Goal: Task Accomplishment & Management: Complete application form

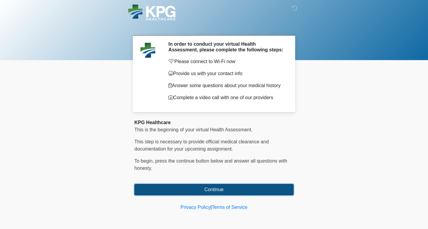
click at [216, 190] on button "Continue" at bounding box center [213, 189] width 159 height 11
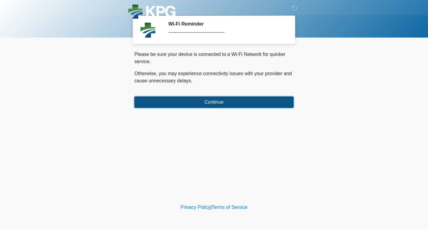
click at [204, 101] on button "Continue" at bounding box center [213, 101] width 159 height 11
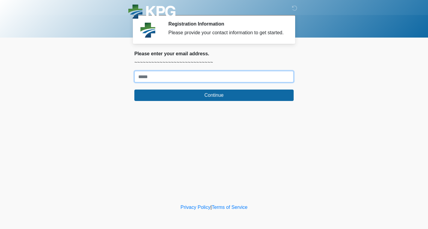
click at [194, 82] on input "Where should we email your response?" at bounding box center [213, 76] width 159 height 11
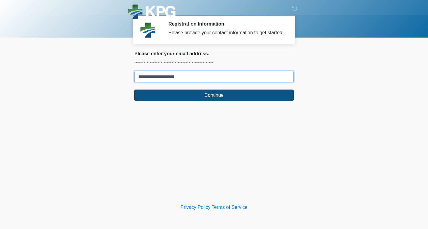
type input "**********"
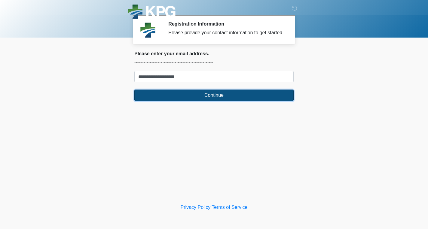
click at [198, 100] on button "Continue" at bounding box center [213, 95] width 159 height 11
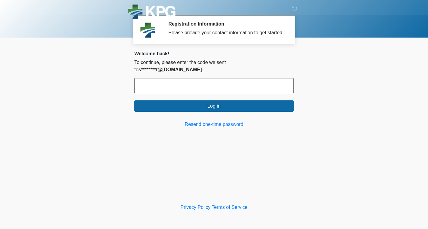
click at [220, 81] on input "text" at bounding box center [213, 85] width 159 height 15
paste input "******"
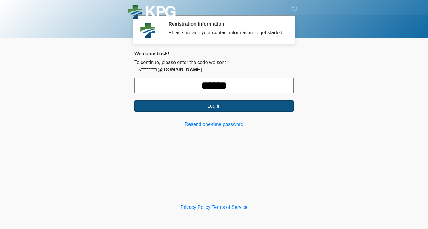
type input "******"
click at [226, 103] on button "Log in" at bounding box center [213, 105] width 159 height 11
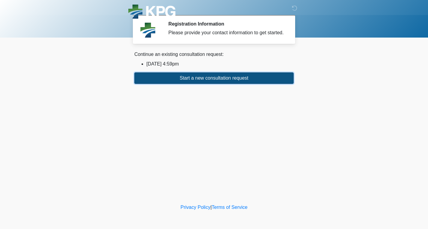
click at [209, 84] on button "Start a new consultation request" at bounding box center [213, 77] width 159 height 11
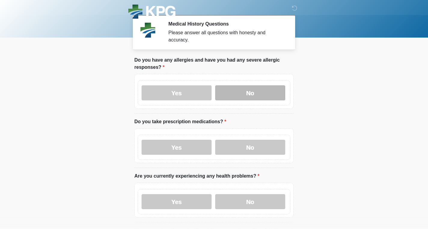
click at [238, 94] on label "No" at bounding box center [250, 92] width 70 height 15
click at [242, 155] on div "Yes No" at bounding box center [214, 147] width 153 height 25
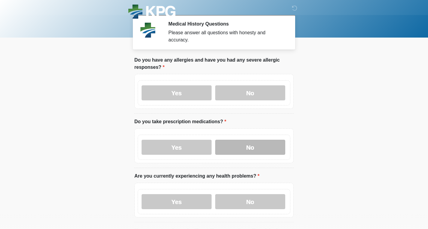
click at [241, 153] on label "No" at bounding box center [250, 147] width 70 height 15
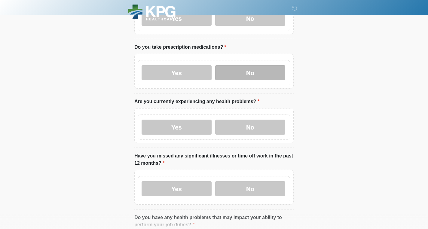
scroll to position [140, 0]
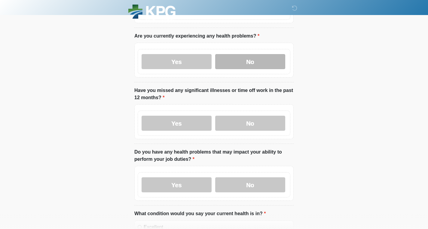
click at [232, 56] on label "No" at bounding box center [250, 61] width 70 height 15
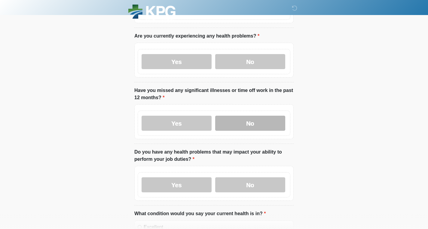
click at [246, 119] on label "No" at bounding box center [250, 123] width 70 height 15
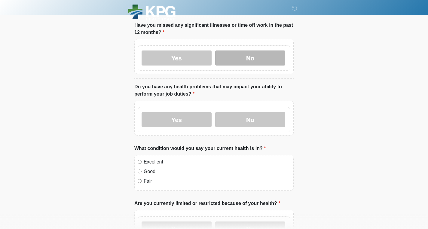
scroll to position [207, 0]
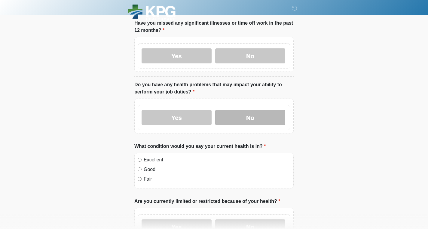
click at [241, 120] on label "No" at bounding box center [250, 117] width 70 height 15
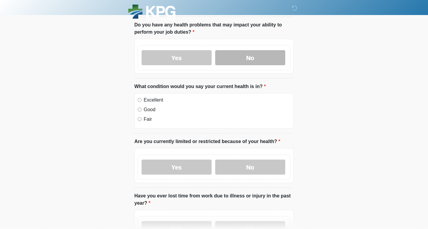
scroll to position [298, 0]
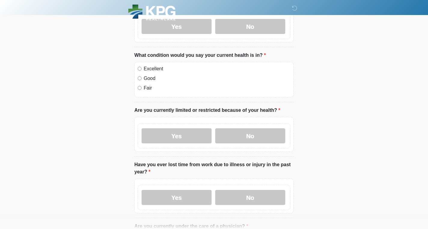
click at [156, 76] on label "Good" at bounding box center [217, 78] width 147 height 7
click at [240, 133] on label "No" at bounding box center [250, 135] width 70 height 15
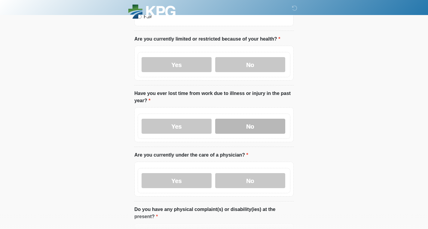
click at [240, 119] on label "No" at bounding box center [250, 126] width 70 height 15
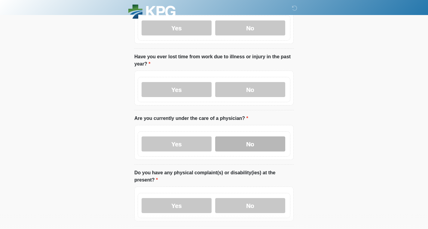
click at [249, 141] on label "No" at bounding box center [250, 143] width 70 height 15
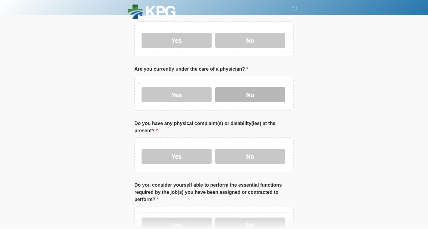
scroll to position [456, 0]
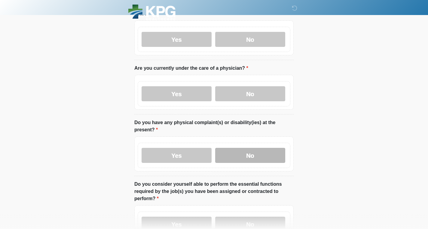
click at [237, 149] on label "No" at bounding box center [250, 155] width 70 height 15
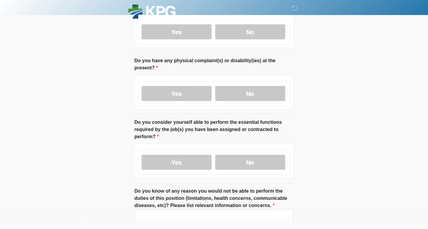
scroll to position [519, 0]
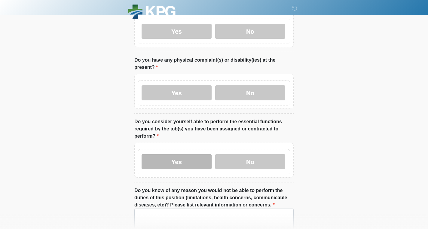
click at [195, 159] on label "Yes" at bounding box center [176, 161] width 70 height 15
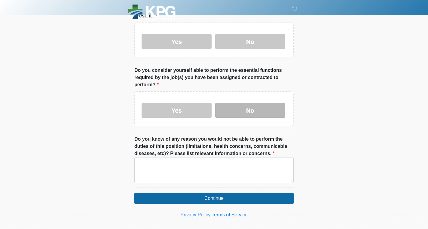
scroll to position [576, 0]
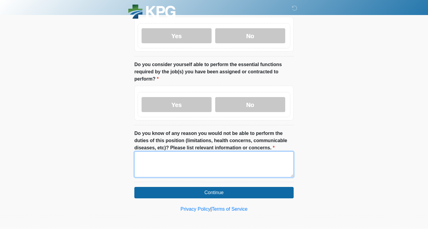
click at [217, 160] on textarea "Do you know of any reason you would not be able to perform the duties of this p…" at bounding box center [213, 164] width 159 height 26
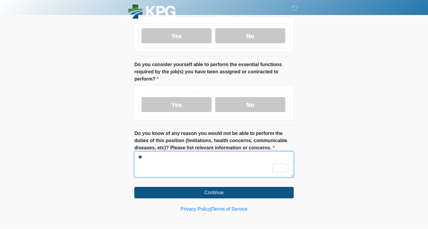
type textarea "**"
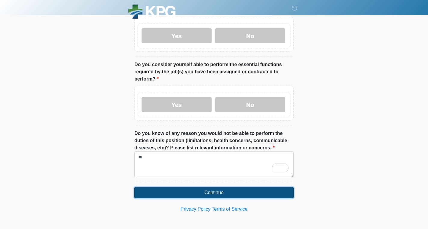
click at [218, 190] on button "Continue" at bounding box center [213, 192] width 159 height 11
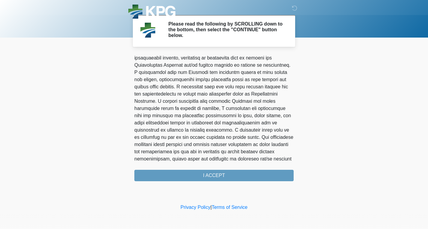
scroll to position [384, 0]
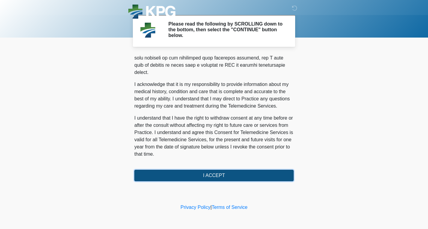
click at [220, 180] on button "I ACCEPT" at bounding box center [213, 175] width 159 height 11
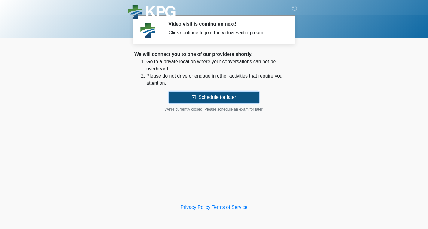
click at [208, 99] on button "Schedule for later" at bounding box center [214, 97] width 90 height 11
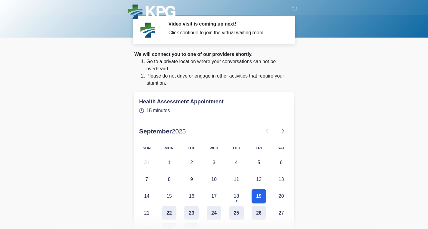
click at [259, 190] on button "19" at bounding box center [258, 196] width 14 height 14
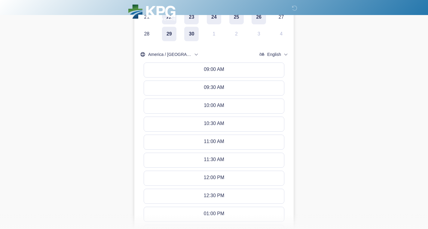
scroll to position [261, 0]
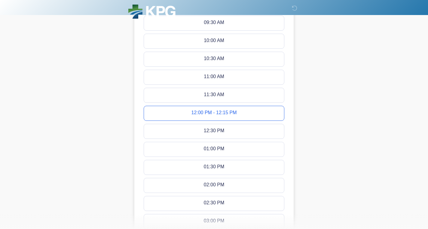
click at [243, 114] on button "12:00 PM - 12:15 PM" at bounding box center [214, 113] width 140 height 14
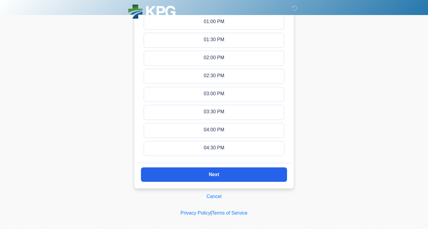
scroll to position [393, 0]
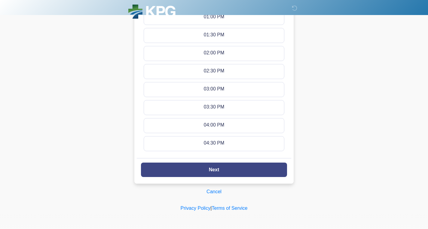
click at [251, 166] on button "Next" at bounding box center [214, 169] width 146 height 14
